Goal: Check status: Check status

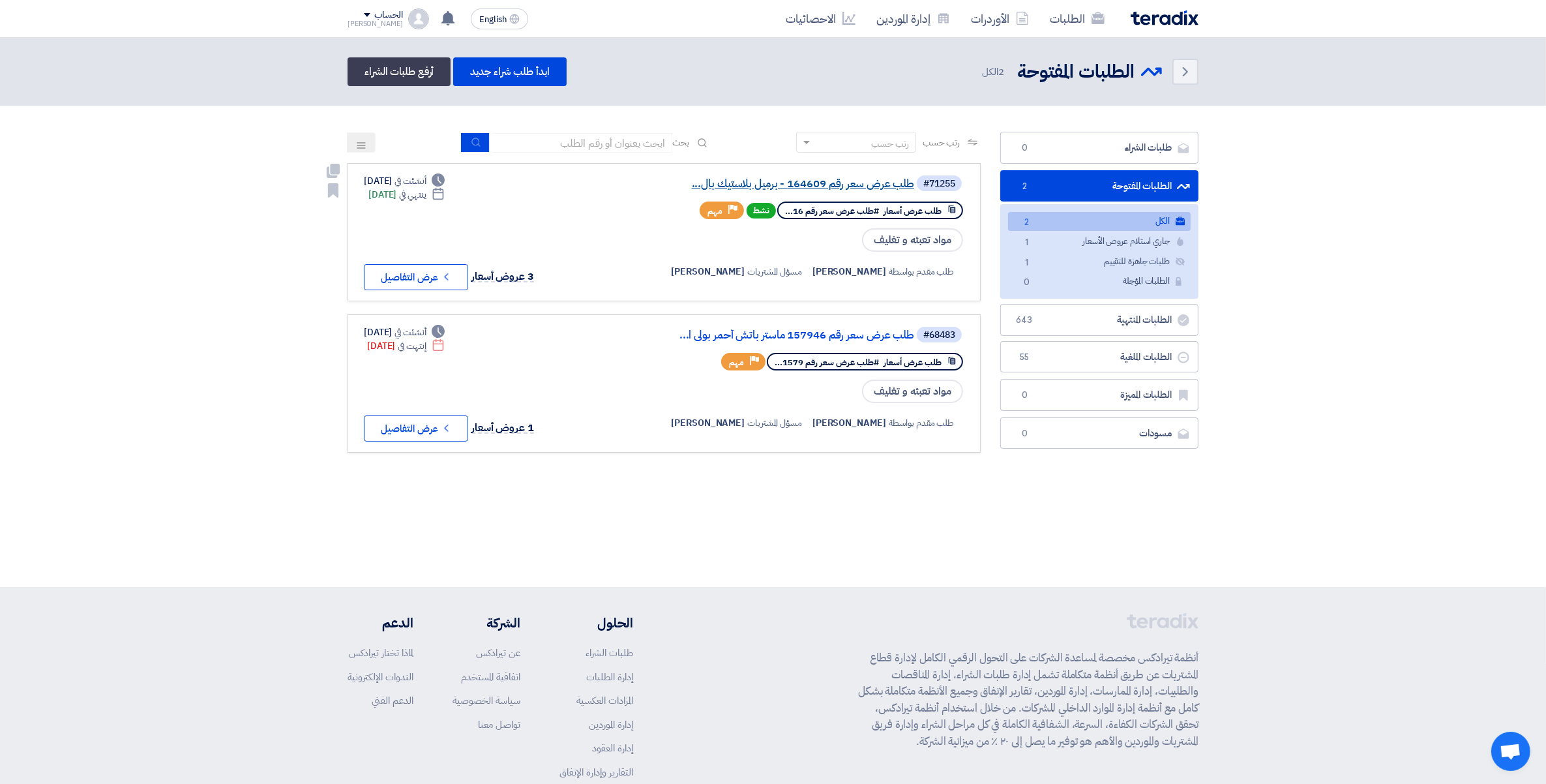
drag, startPoint x: 0, startPoint y: 0, endPoint x: 833, endPoint y: 181, distance: 852.4
click at [833, 181] on link "طلب عرض سعر رقم 164609 - برميل بلاستيك بال..." at bounding box center [783, 184] width 261 height 12
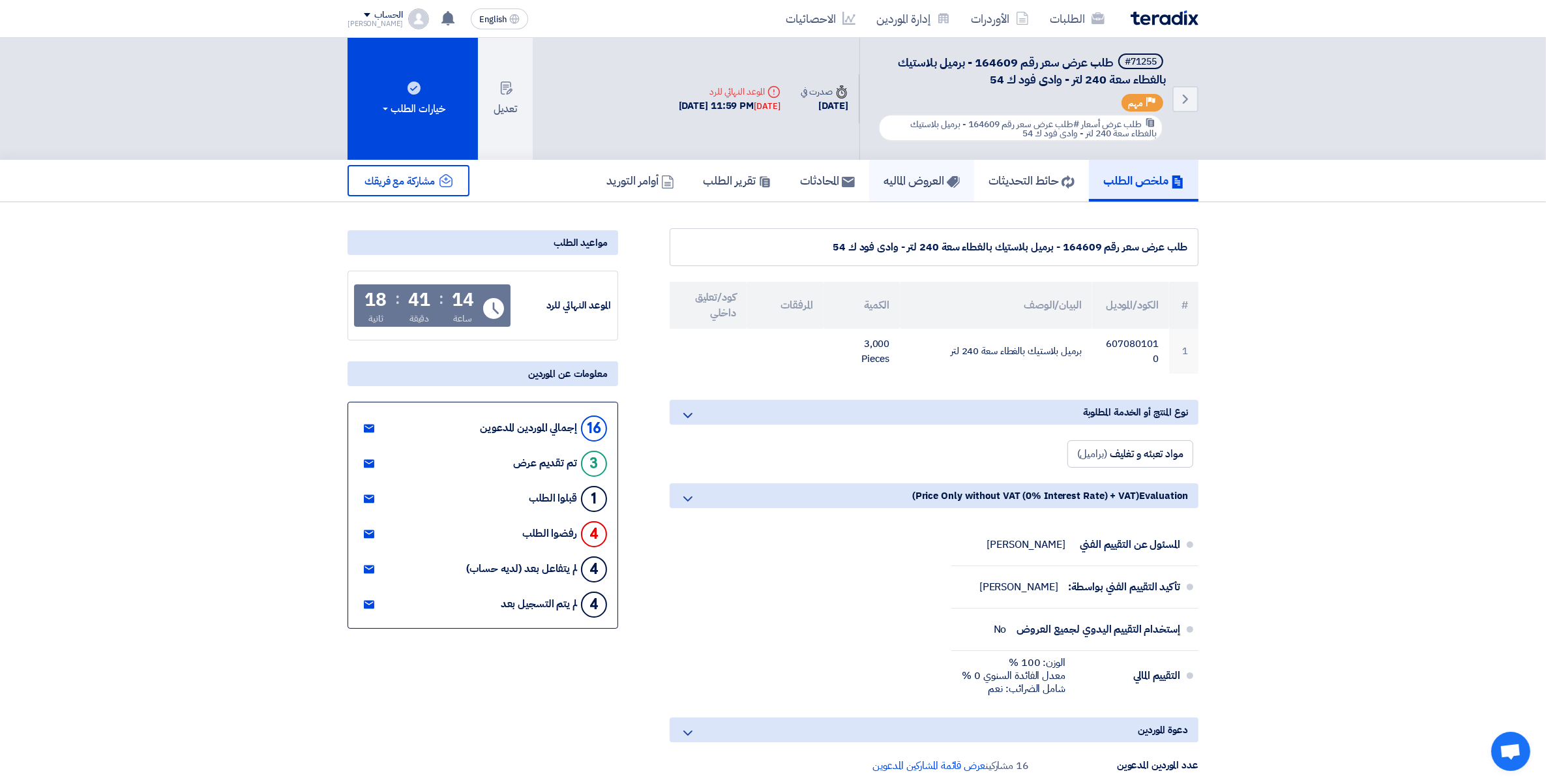
click at [904, 176] on h5 "العروض الماليه" at bounding box center [922, 180] width 77 height 15
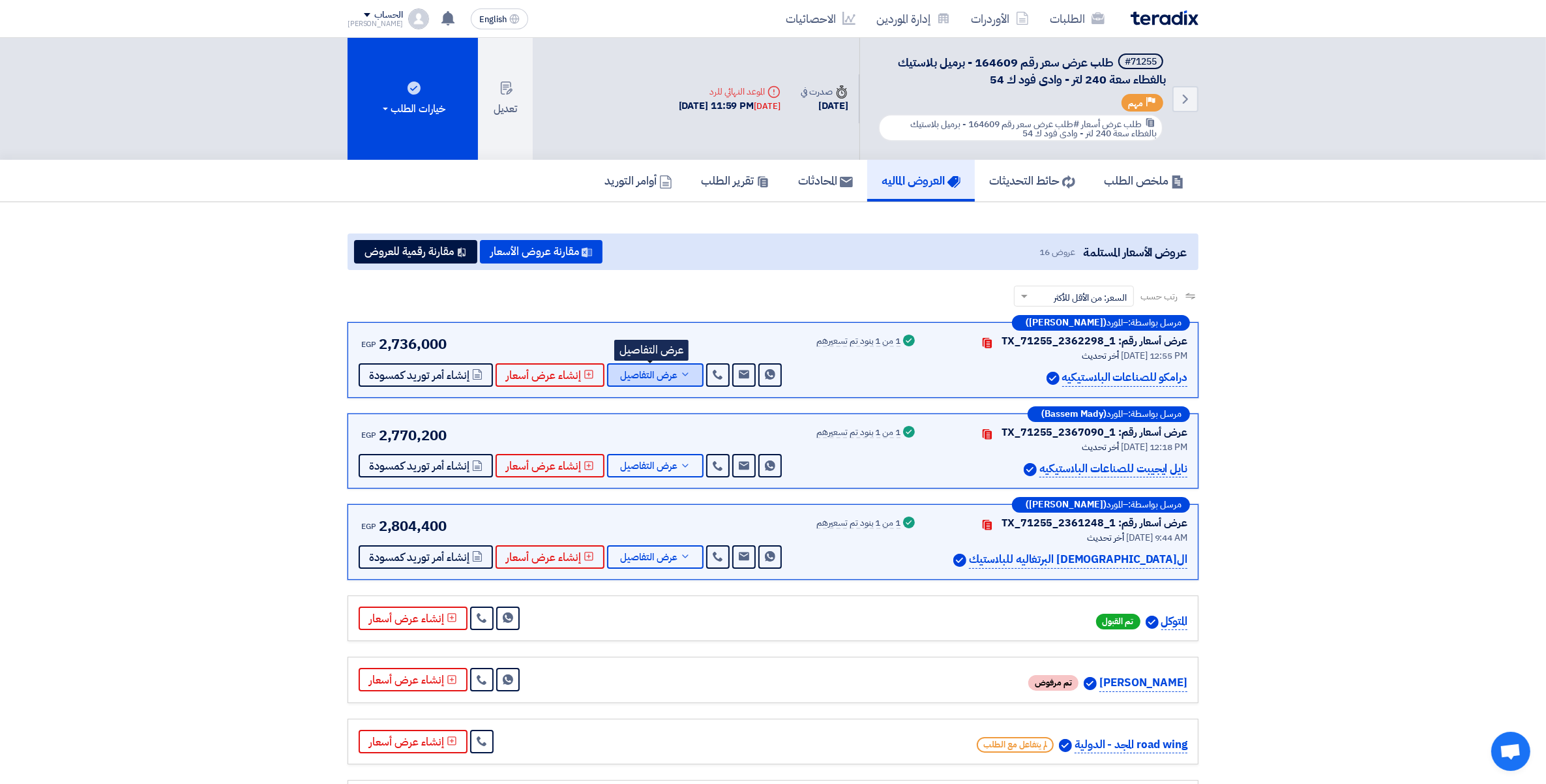
click at [682, 373] on icon at bounding box center [685, 374] width 11 height 11
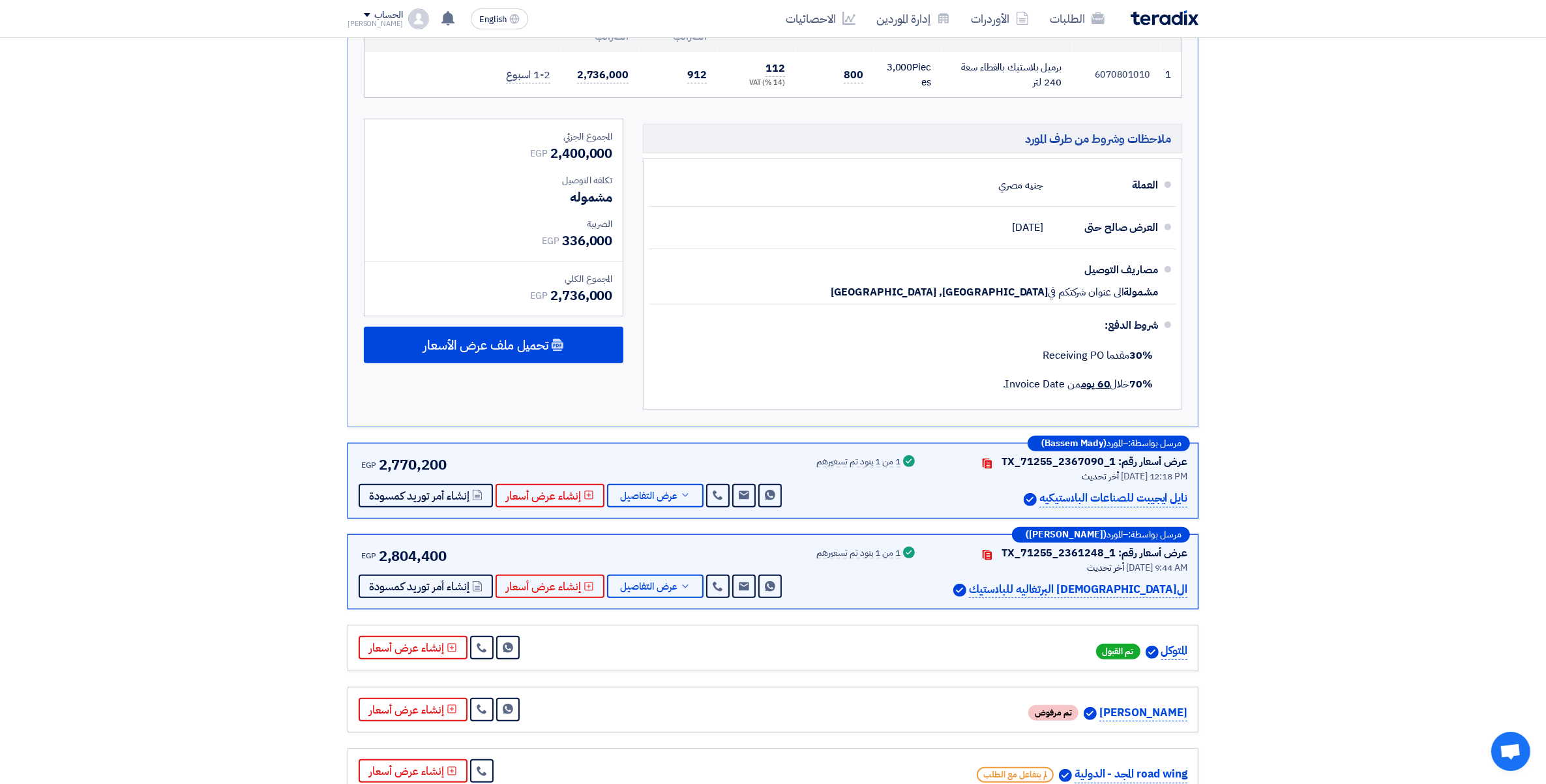
scroll to position [489, 0]
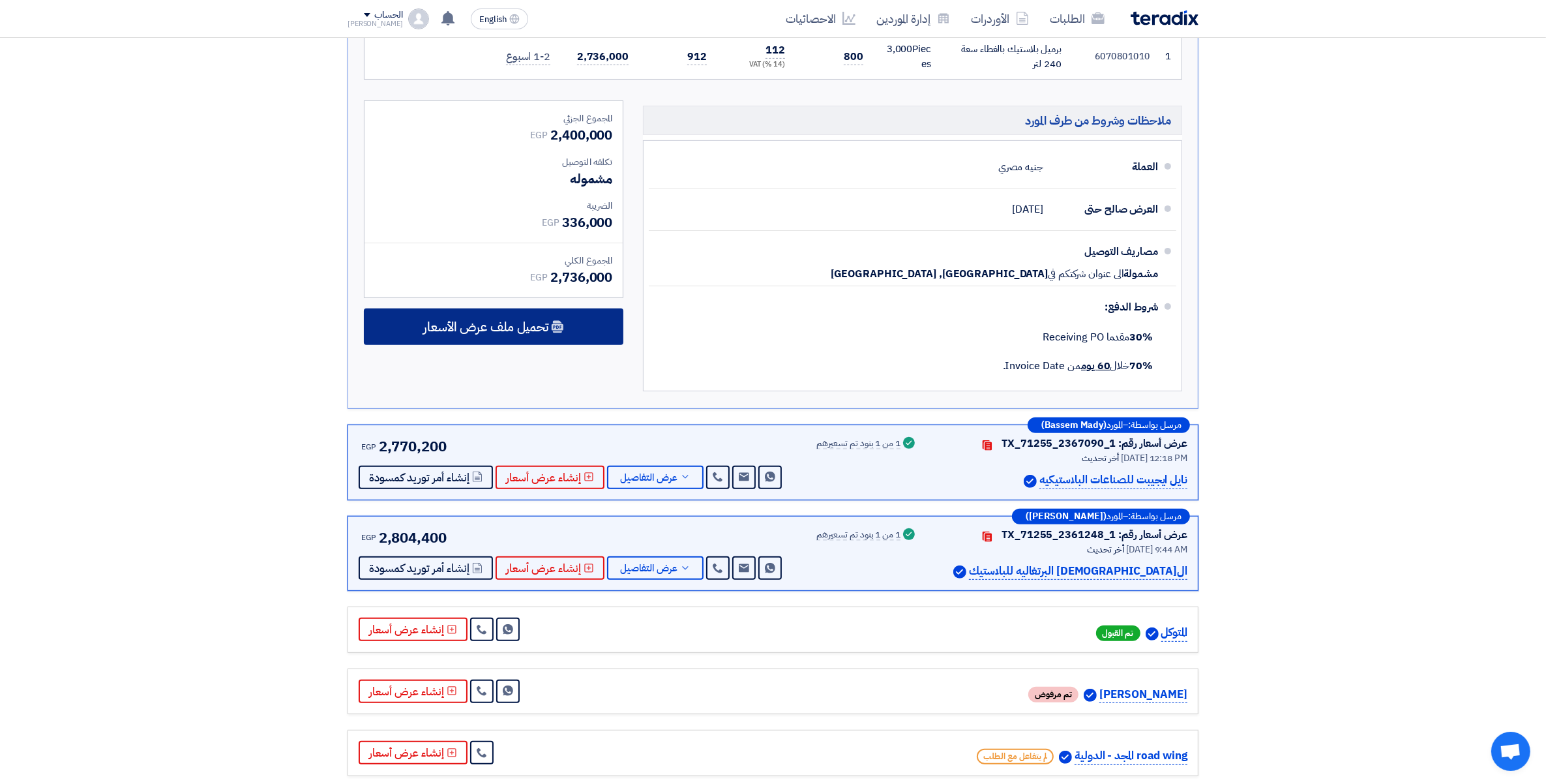
click at [512, 323] on span "تحميل ملف عرض الأسعار" at bounding box center [486, 326] width 126 height 12
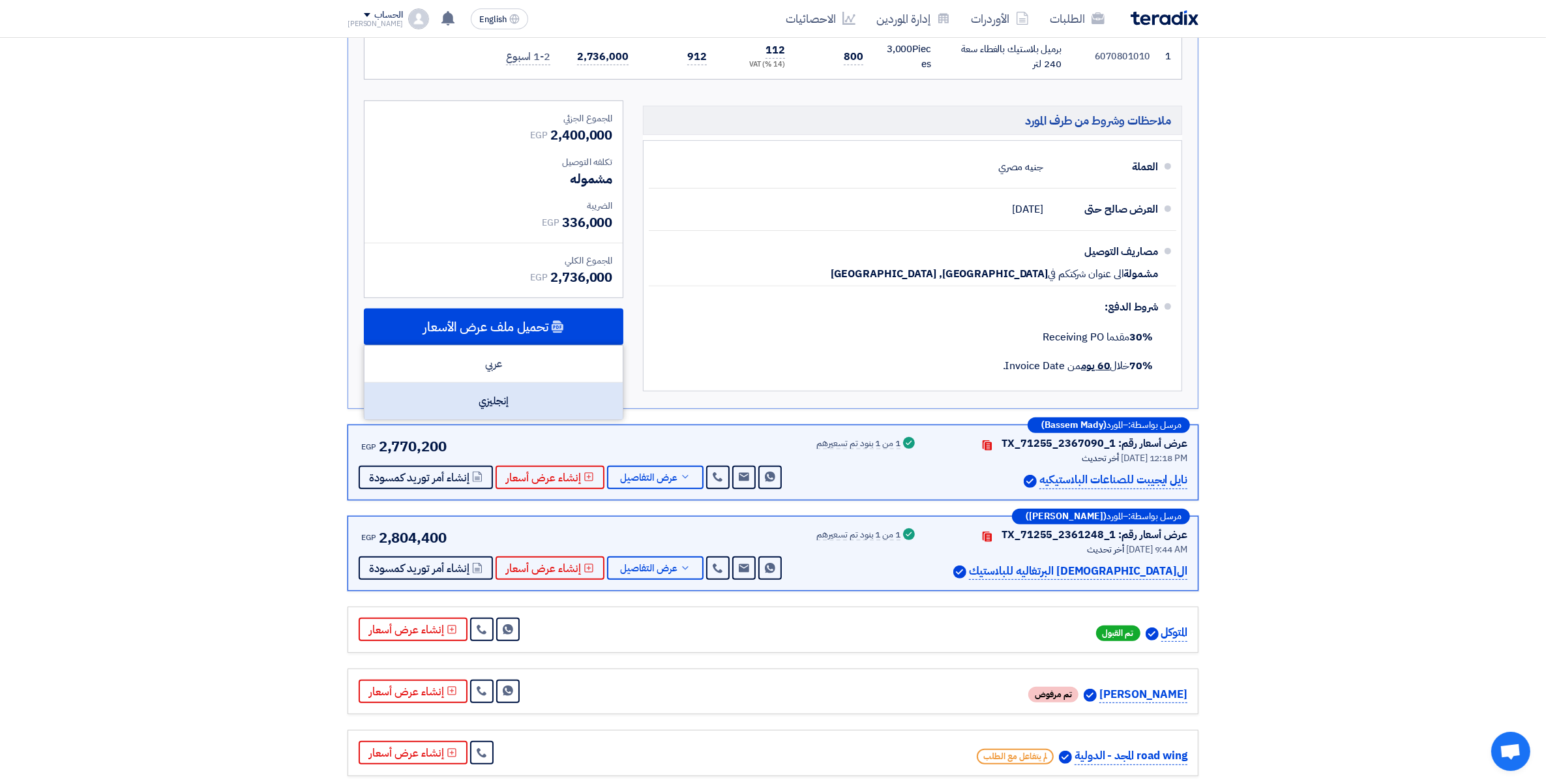
click at [499, 397] on div "إنجليزي" at bounding box center [494, 401] width 258 height 37
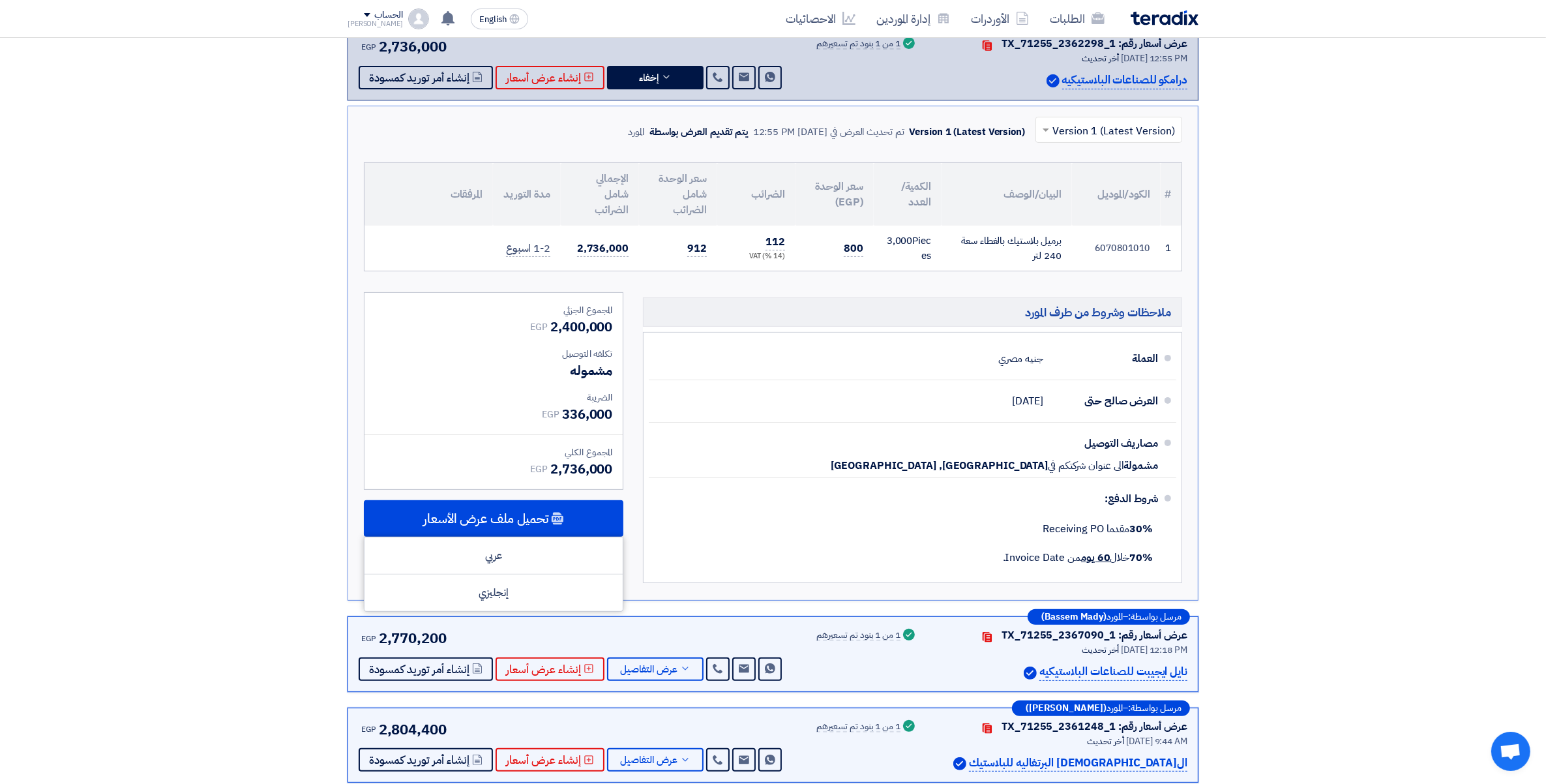
scroll to position [0, 0]
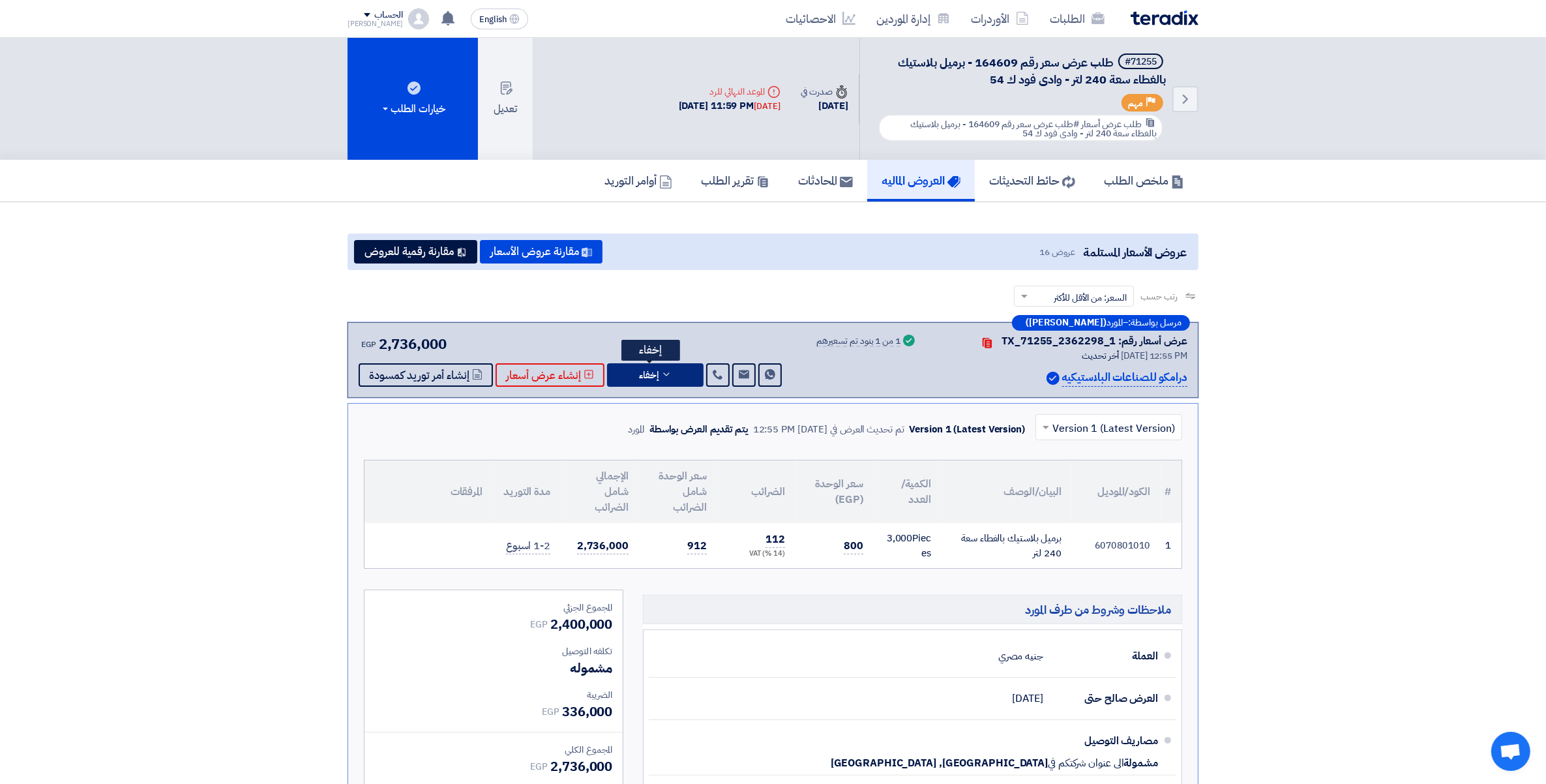
click at [666, 372] on icon at bounding box center [667, 374] width 11 height 11
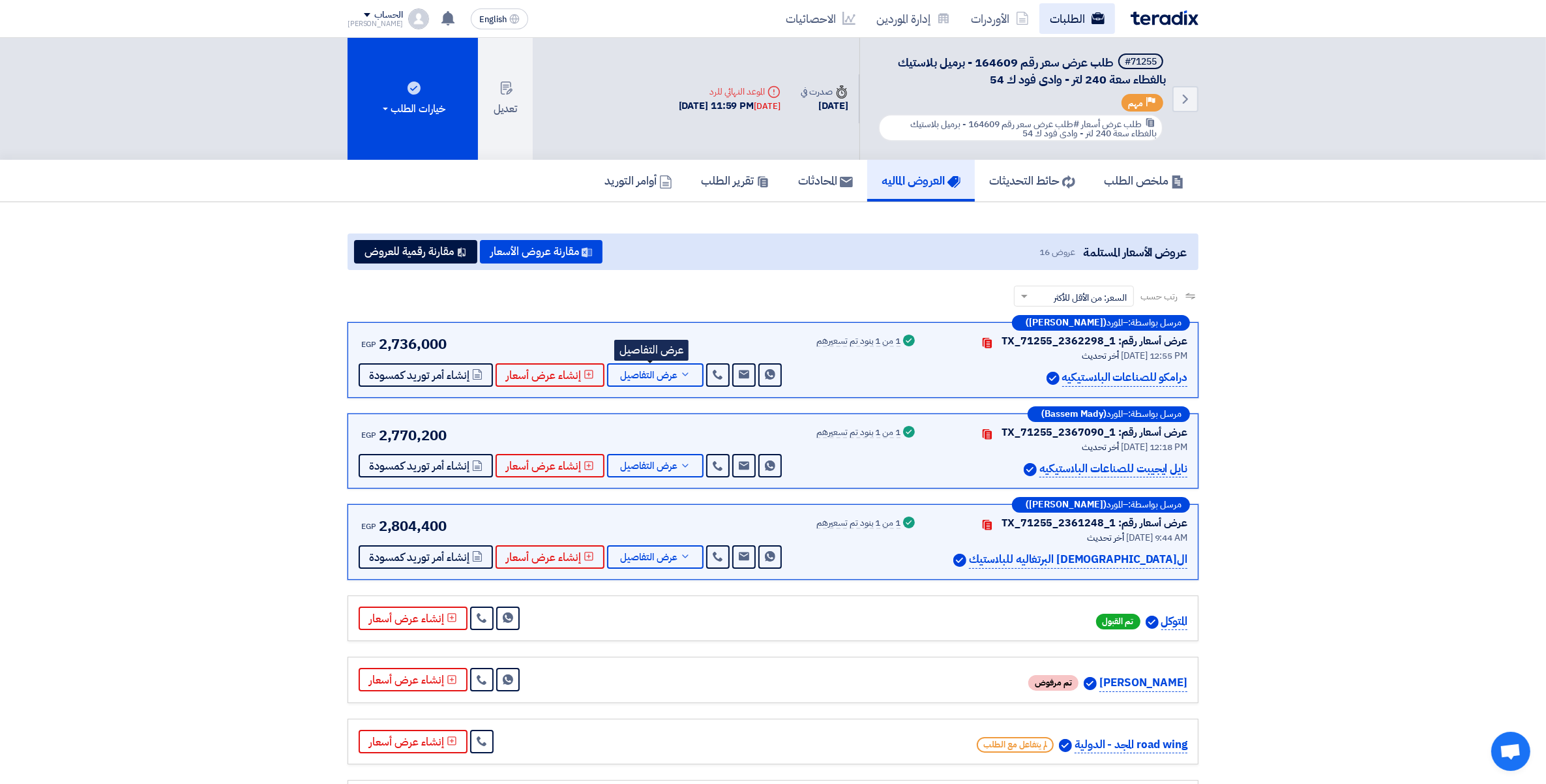
click at [1062, 16] on link "الطلبات" at bounding box center [1077, 19] width 76 height 30
